Goal: Check status: Check status

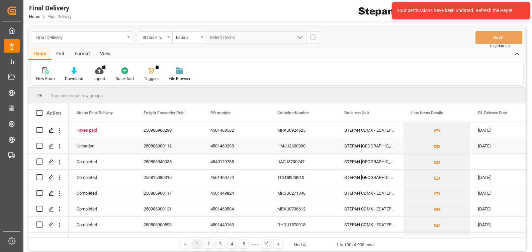
click at [170, 147] on div "250806900112" at bounding box center [169, 145] width 67 height 15
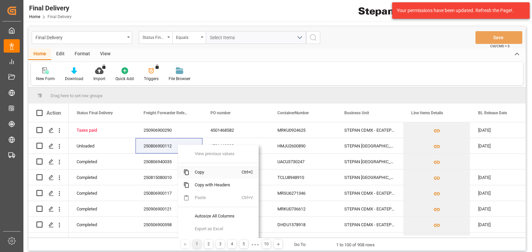
click at [198, 170] on span "Copy" at bounding box center [215, 172] width 52 height 13
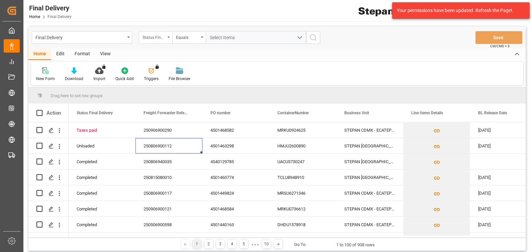
click at [163, 33] on div "Status Final Delivery" at bounding box center [154, 37] width 23 height 8
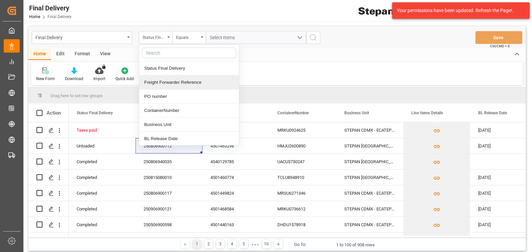
click at [164, 80] on div "Freight Forwarder Reference" at bounding box center [189, 82] width 100 height 14
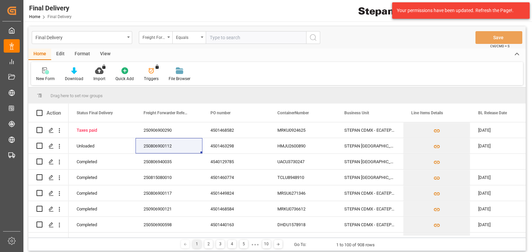
click at [221, 36] on input "text" at bounding box center [256, 37] width 100 height 13
type input "250806900112"
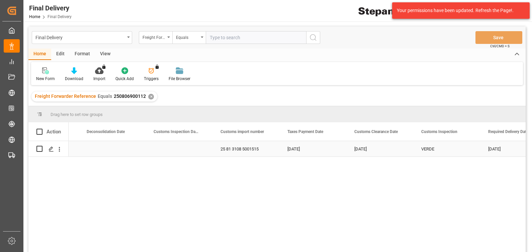
scroll to position [0, 562]
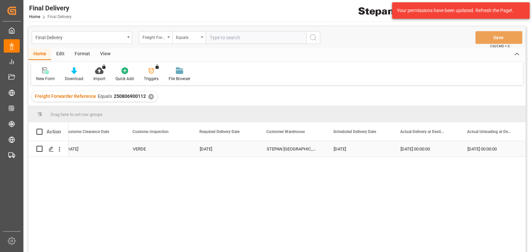
click at [294, 152] on div "STEPAN [GEOGRAPHIC_DATA] S A DE C V - [PERSON_NAME]" at bounding box center [292, 148] width 67 height 15
click at [305, 150] on div "STEPAN [GEOGRAPHIC_DATA] S A DE C V - [PERSON_NAME]" at bounding box center [292, 148] width 67 height 15
click at [278, 149] on div "STEPAN [GEOGRAPHIC_DATA] S A DE C V - [PERSON_NAME]" at bounding box center [292, 148] width 67 height 15
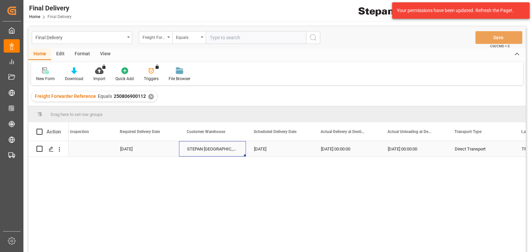
click at [209, 147] on div "STEPAN [GEOGRAPHIC_DATA] S A DE C V - [PERSON_NAME]" at bounding box center [212, 148] width 67 height 15
click at [234, 131] on span at bounding box center [235, 131] width 6 height 6
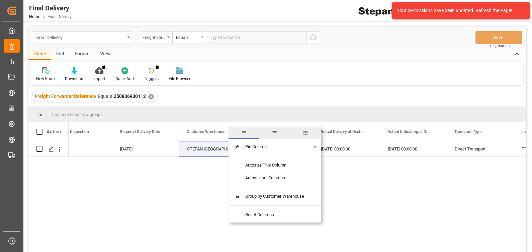
click at [201, 183] on div "02.09.2025 VERDE 03.09.2025 STEPAN MEXICO S A DE C V - MATAMOROS 03.09.2025 03.…" at bounding box center [297, 198] width 457 height 115
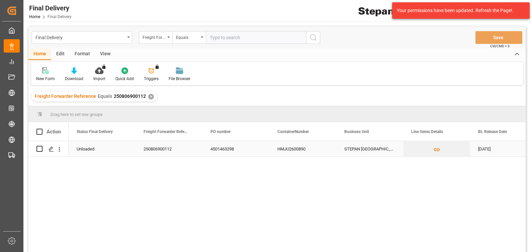
click at [374, 143] on div "STEPAN MEXICO - MATAMOROS" at bounding box center [369, 148] width 67 height 15
click at [375, 149] on div "STEPAN MEXICO - MATAMOROS" at bounding box center [369, 148] width 67 height 15
click at [482, 147] on div "[DATE]" at bounding box center [503, 148] width 67 height 15
click at [52, 148] on polygon "Press SPACE to select this row." at bounding box center [50, 148] width 3 height 3
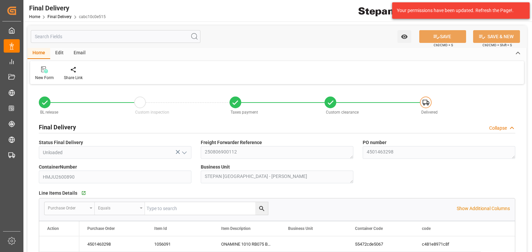
type input "[DATE]"
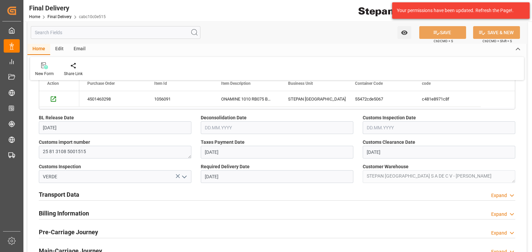
scroll to position [152, 0]
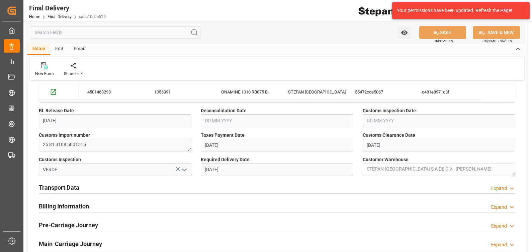
click at [229, 130] on div "Taxes Payment Date 01.09.2025" at bounding box center [277, 141] width 162 height 24
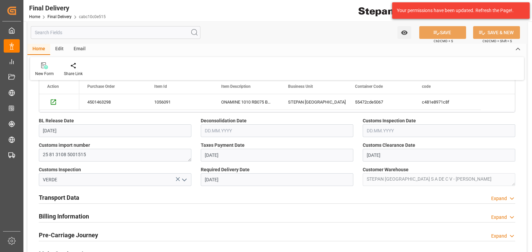
scroll to position [0, 0]
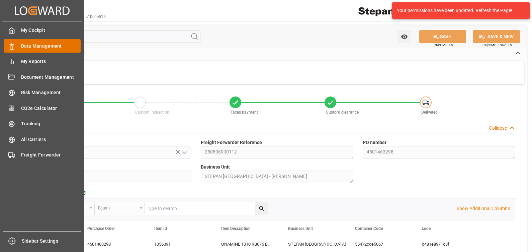
click at [37, 48] on span "Data Management" at bounding box center [51, 45] width 60 height 7
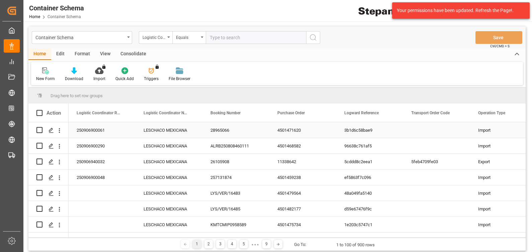
click at [99, 130] on div "250906900061" at bounding box center [102, 129] width 67 height 15
click at [54, 130] on div "Press SPACE to select this row." at bounding box center [51, 130] width 10 height 12
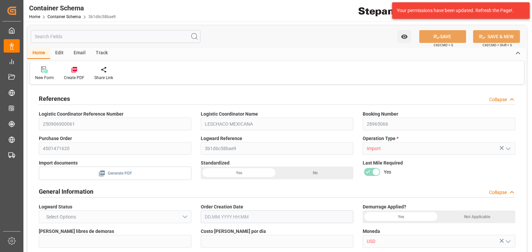
type input "21"
type input "50"
type input "-550"
type input "-11"
type input "1"
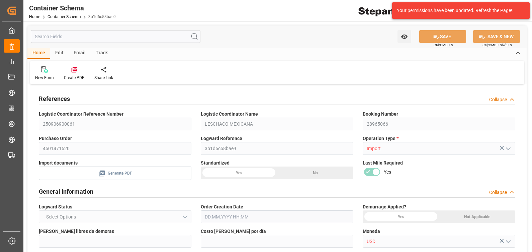
type input "1"
type input "20180"
type input "12"
type input "-6"
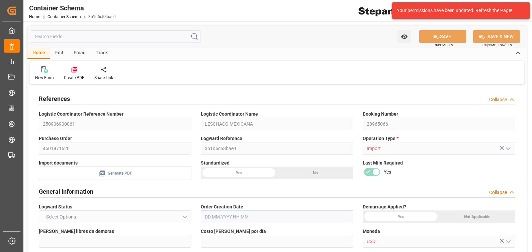
type input "Hapag Lloyd"
type input "Hapag Lloyd Aktiengesellschaft"
type input "BEANR"
type input "MXVER"
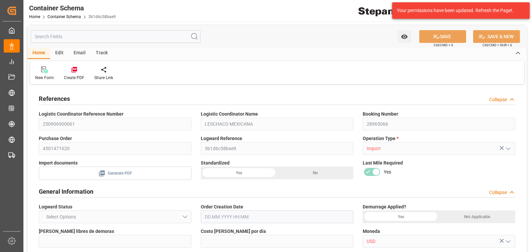
type input "MXVER"
type input "9315226"
type input "04.08.2025 00:00"
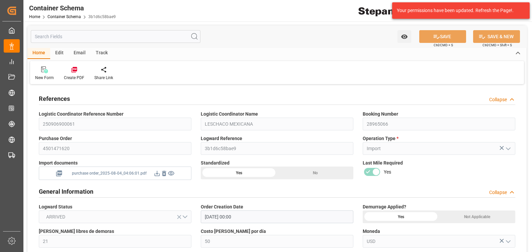
type input "[DATE]"
type input "29.08.2025"
type input "07.08.2025 02:00"
type input "06.08.2025 00:00"
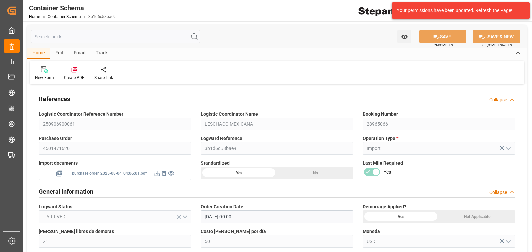
type input "07.08.2025 02:00"
type input "06.08.2025 21:54"
type input "25.08.2025 10:00"
type input "25.08.2025 00:00"
type input "25.08.2025 10:00"
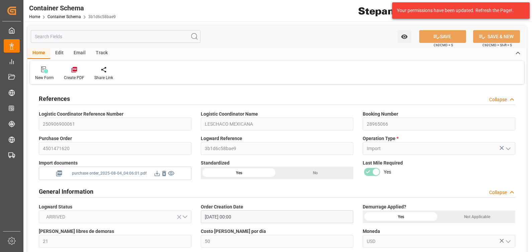
type input "25.08.2025 09:56"
type input "29.08.2025"
type input "04.09.2025"
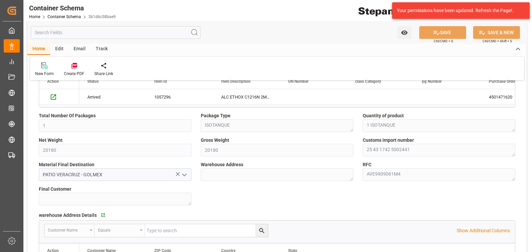
scroll to position [412, 0]
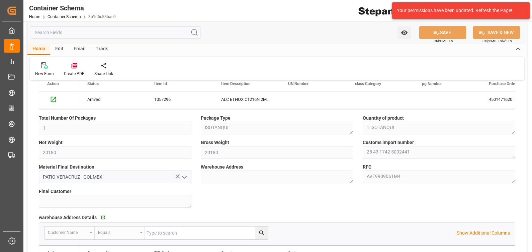
click at [187, 176] on icon "open menu" at bounding box center [184, 177] width 8 height 8
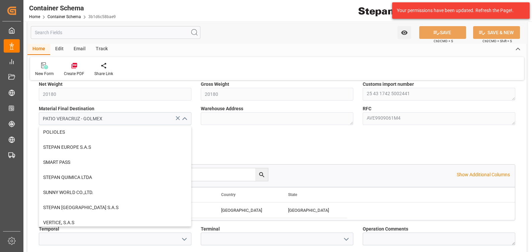
scroll to position [155, 0]
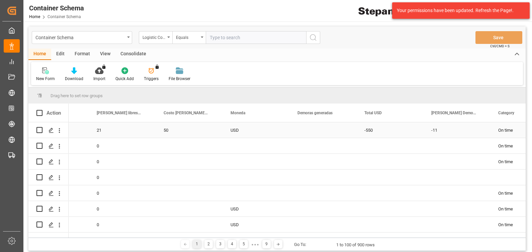
scroll to position [0, 917]
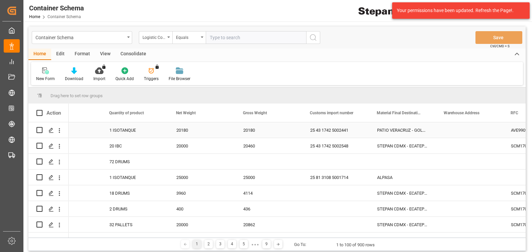
click at [412, 127] on div "PATIO VERACRUZ - GOLMEX" at bounding box center [402, 129] width 67 height 15
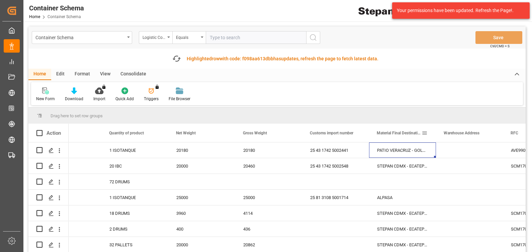
click at [423, 130] on span at bounding box center [425, 133] width 6 height 6
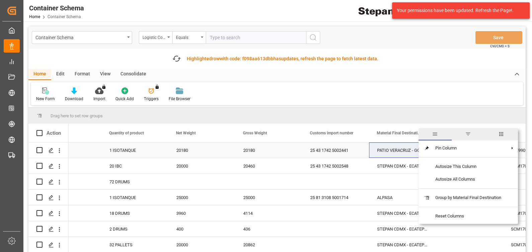
click at [401, 151] on div "PATIO VERACRUZ - GOLMEX" at bounding box center [402, 149] width 67 height 15
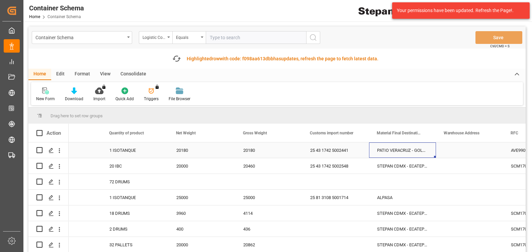
click at [410, 153] on div "PATIO VERACRUZ - GOLMEX" at bounding box center [402, 149] width 67 height 15
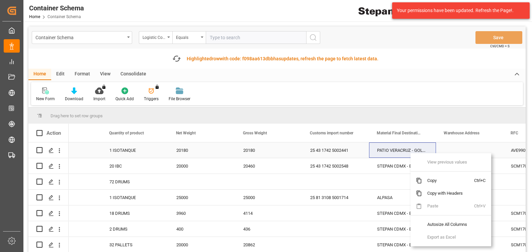
click at [391, 148] on div "PATIO VERACRUZ - GOLMEX" at bounding box center [402, 149] width 67 height 15
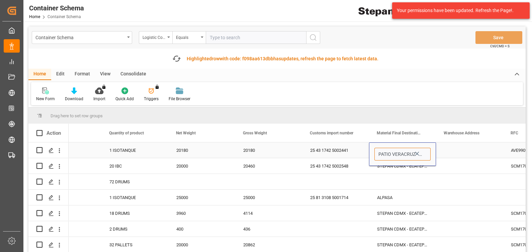
click at [398, 154] on input "PATIO VERACRUZ - GOLMEX" at bounding box center [402, 154] width 56 height 13
click at [425, 155] on icon "open menu" at bounding box center [424, 154] width 8 height 8
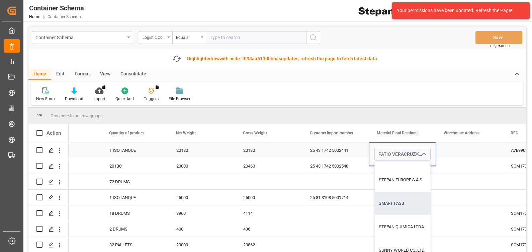
click at [394, 202] on div "SMART PASS" at bounding box center [436, 202] width 122 height 23
type input "SMART PASS"
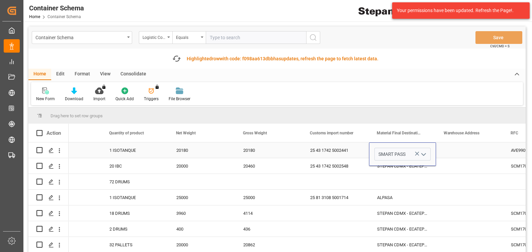
click at [450, 151] on div "Press SPACE to select this row." at bounding box center [469, 149] width 67 height 15
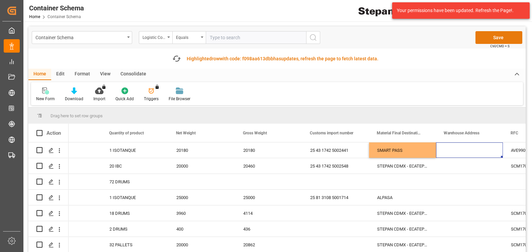
click at [503, 37] on button "Save" at bounding box center [498, 37] width 47 height 13
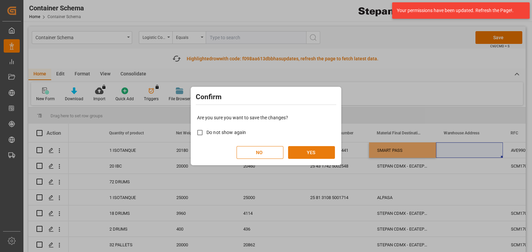
click at [304, 151] on button "YES" at bounding box center [311, 152] width 47 height 13
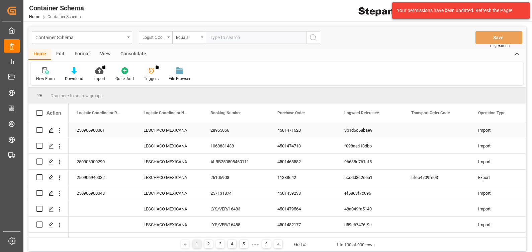
click at [288, 131] on div "4501471620" at bounding box center [302, 129] width 67 height 15
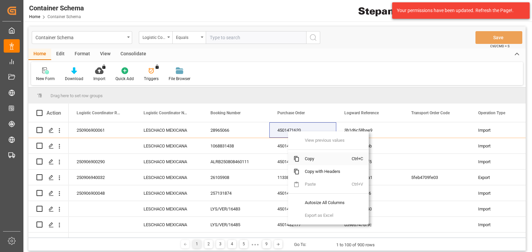
click at [316, 157] on span "Copy" at bounding box center [325, 158] width 52 height 13
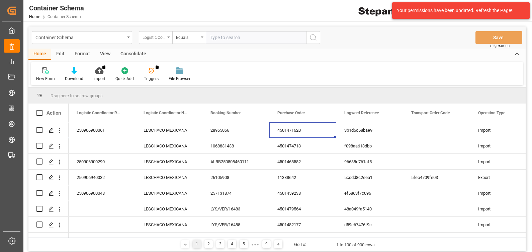
click at [167, 40] on div "Logistic Coordinator Reference Number" at bounding box center [155, 37] width 33 height 13
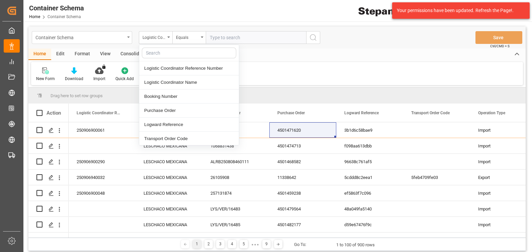
click at [105, 34] on div "Container Schema" at bounding box center [79, 37] width 89 height 8
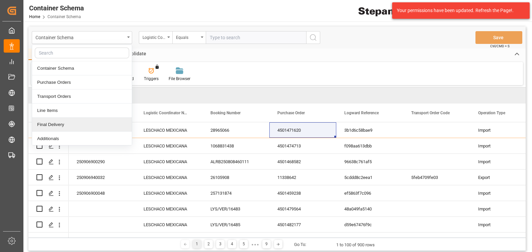
click at [65, 126] on div "Final Delivery" at bounding box center [82, 124] width 100 height 14
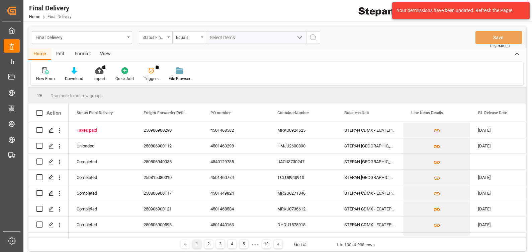
click at [159, 41] on div "Status Final Delivery" at bounding box center [155, 37] width 33 height 13
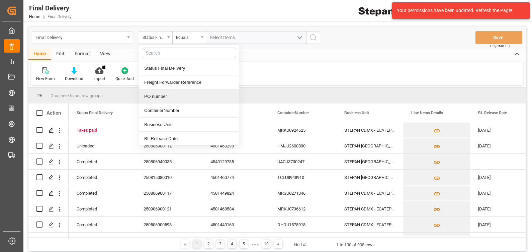
click at [157, 96] on div "PO number" at bounding box center [189, 96] width 100 height 14
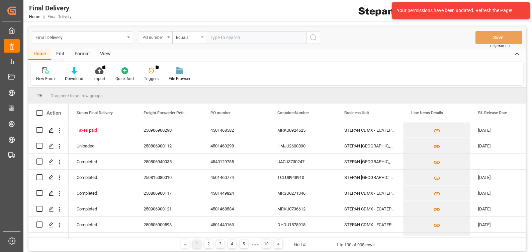
click at [241, 35] on input "text" at bounding box center [256, 37] width 100 height 13
type input "4501471620"
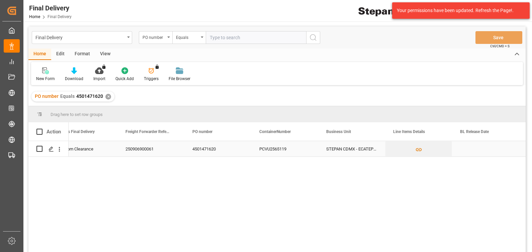
scroll to position [0, 26]
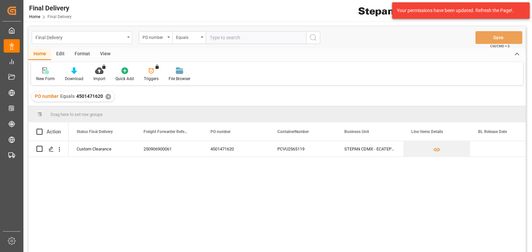
click at [99, 36] on div "Final Delivery" at bounding box center [79, 37] width 89 height 8
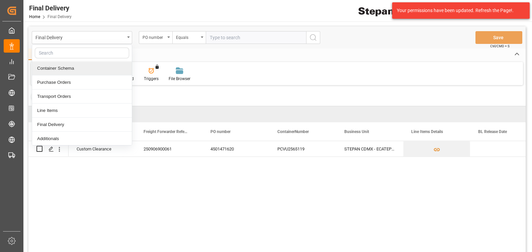
click at [59, 70] on div "Container Schema" at bounding box center [82, 68] width 100 height 14
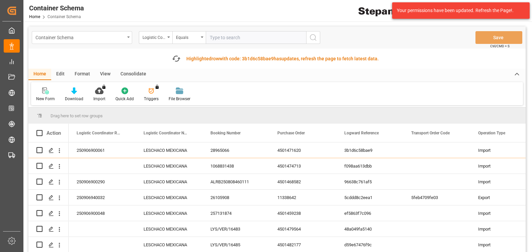
click at [109, 31] on div "Container Schema" at bounding box center [82, 37] width 100 height 13
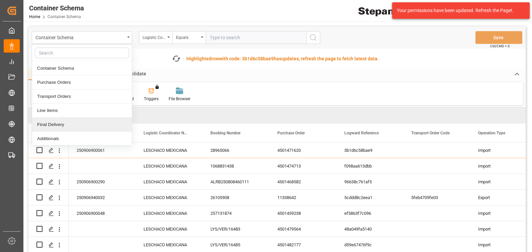
click at [55, 124] on div "Final Delivery" at bounding box center [82, 124] width 100 height 14
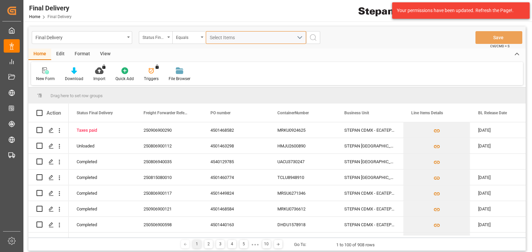
click at [213, 37] on span "Select Items" at bounding box center [224, 37] width 28 height 5
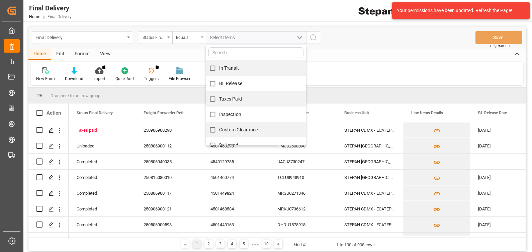
click at [158, 38] on div "Status Final Delivery" at bounding box center [154, 37] width 23 height 8
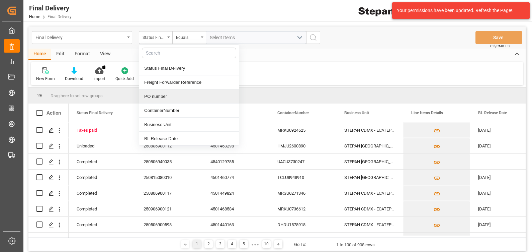
click at [164, 97] on div "PO number" at bounding box center [189, 96] width 100 height 14
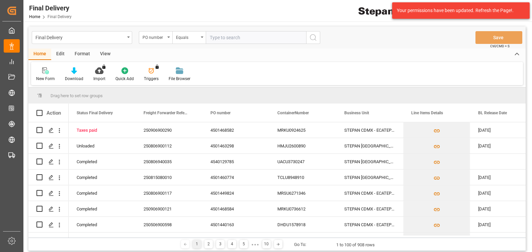
click at [219, 38] on input "text" at bounding box center [256, 37] width 100 height 13
click at [272, 36] on input "https://app.logward.com/tower/container" at bounding box center [256, 37] width 100 height 13
type input "r"
paste input "4501471620"
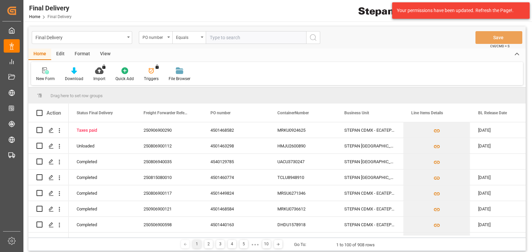
type input "4501471620"
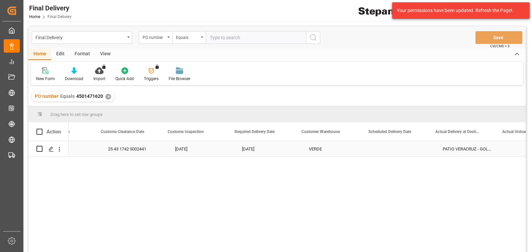
scroll to position [0, 721]
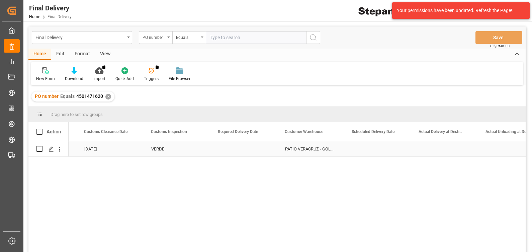
click at [311, 144] on div "PATIO VERACRUZ - GOLMEX" at bounding box center [310, 148] width 67 height 15
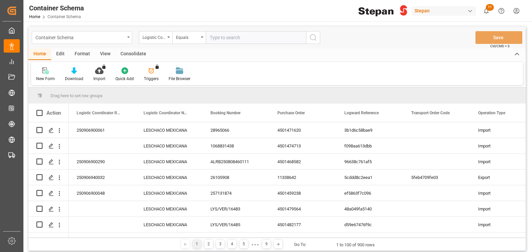
click at [75, 39] on div "Container Schema" at bounding box center [79, 37] width 89 height 8
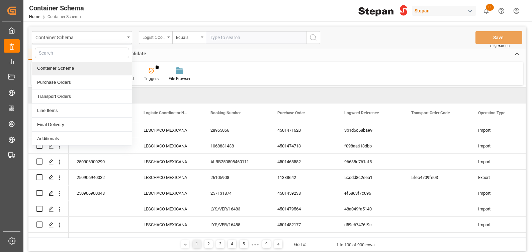
click at [74, 68] on div "Container Schema" at bounding box center [82, 68] width 100 height 14
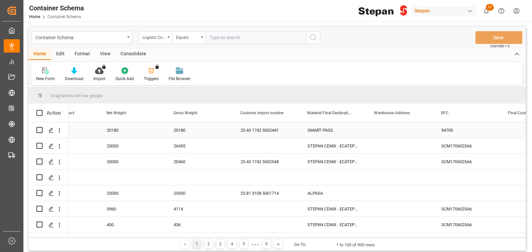
click at [333, 129] on div "SMART PASS" at bounding box center [332, 129] width 67 height 15
click at [355, 135] on input "SMART PASS" at bounding box center [333, 133] width 56 height 13
click at [356, 135] on icon "open menu" at bounding box center [354, 134] width 8 height 8
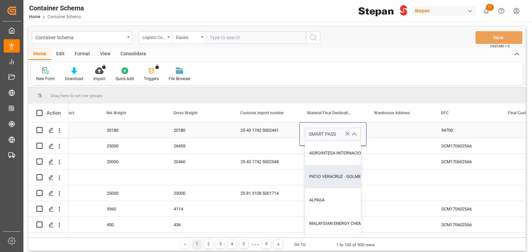
click at [324, 177] on div "PATIO VERACRUZ - GOLMEX" at bounding box center [366, 176] width 122 height 23
type input "PATIO VERACRUZ - GOLMEX"
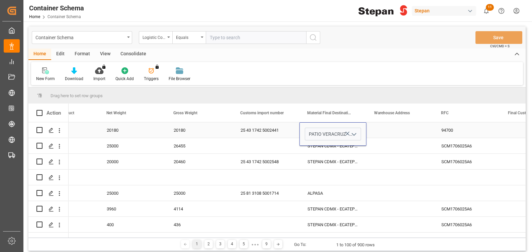
click at [386, 130] on div "Press SPACE to select this row." at bounding box center [399, 129] width 67 height 15
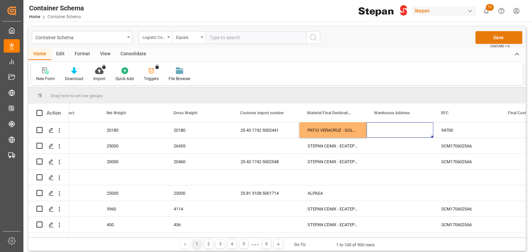
click at [505, 35] on button "Save" at bounding box center [498, 37] width 47 height 13
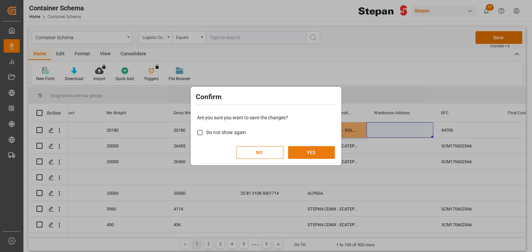
click at [304, 151] on button "YES" at bounding box center [311, 152] width 47 height 13
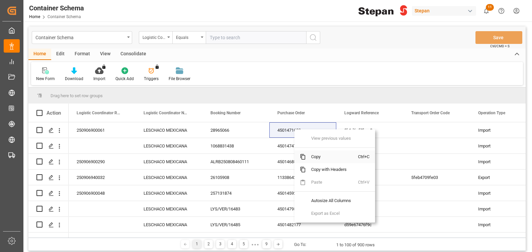
click at [306, 155] on span "Copy" at bounding box center [332, 156] width 52 height 13
